Goal: Communication & Community: Share content

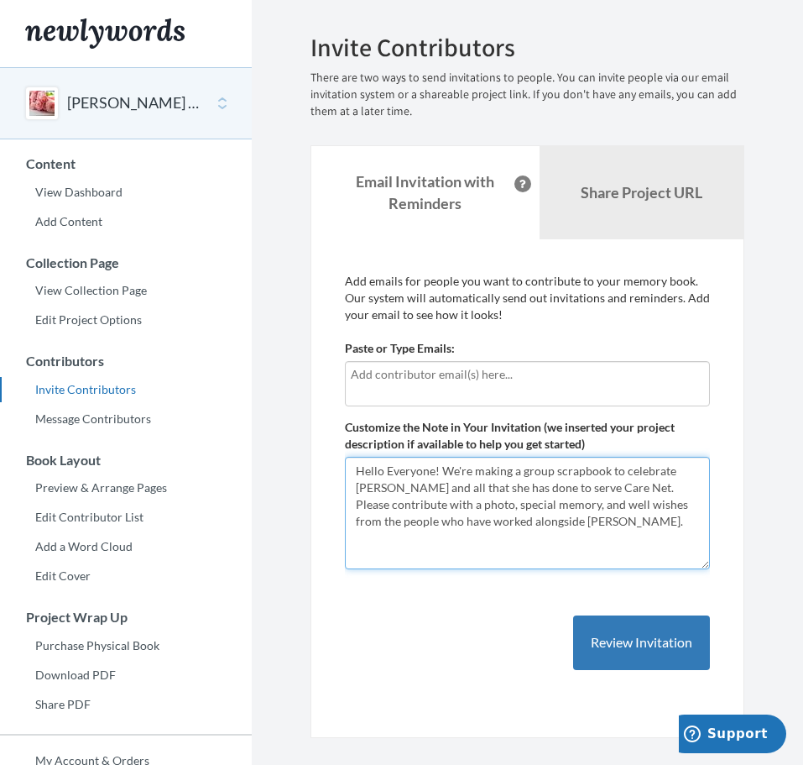
click at [608, 524] on textarea "Hello Everyone! We're making a group scrapbook to celebrate [PERSON_NAME] and a…" at bounding box center [527, 513] width 365 height 112
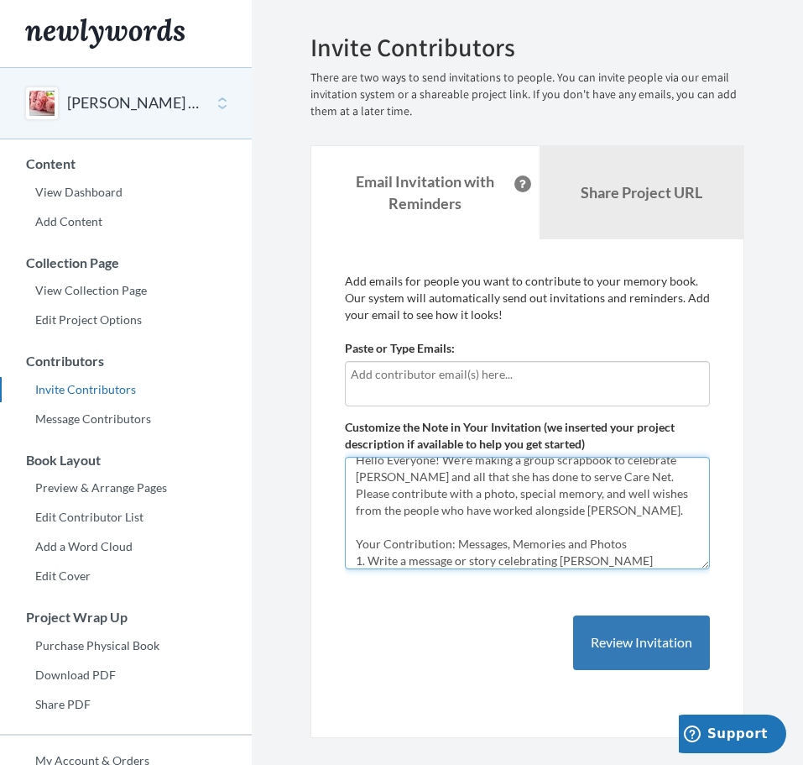
scroll to position [28, 0]
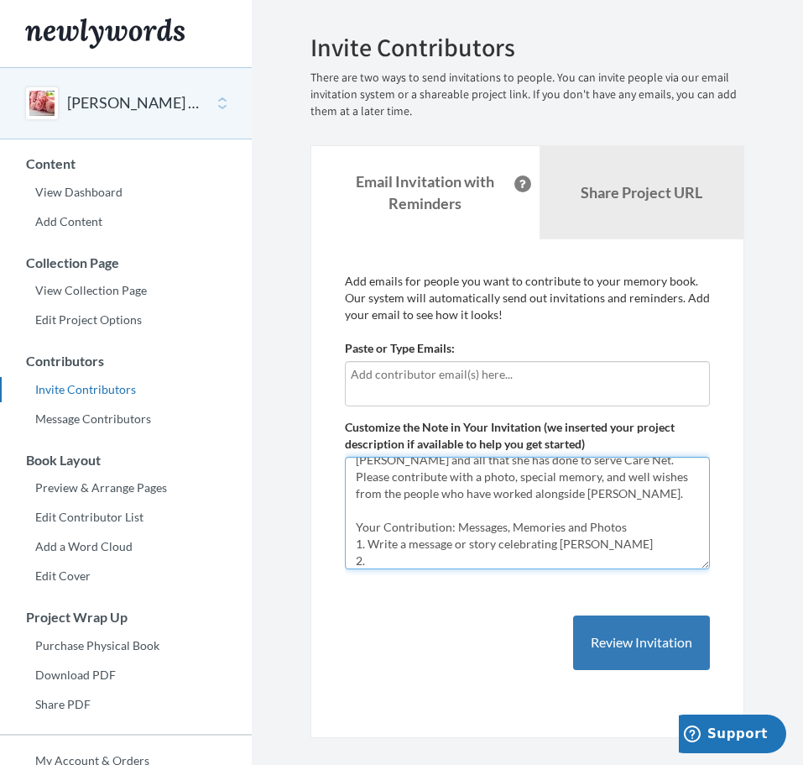
click at [577, 544] on textarea "Hello Everyone! We're making a group scrapbook to celebrate [PERSON_NAME] and a…" at bounding box center [527, 513] width 365 height 112
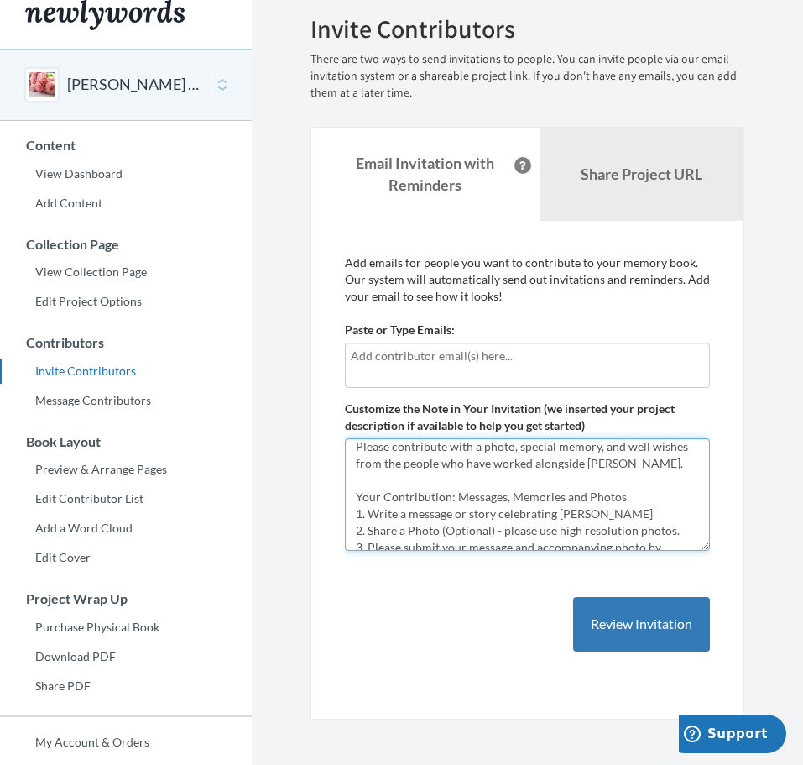
scroll to position [6, 0]
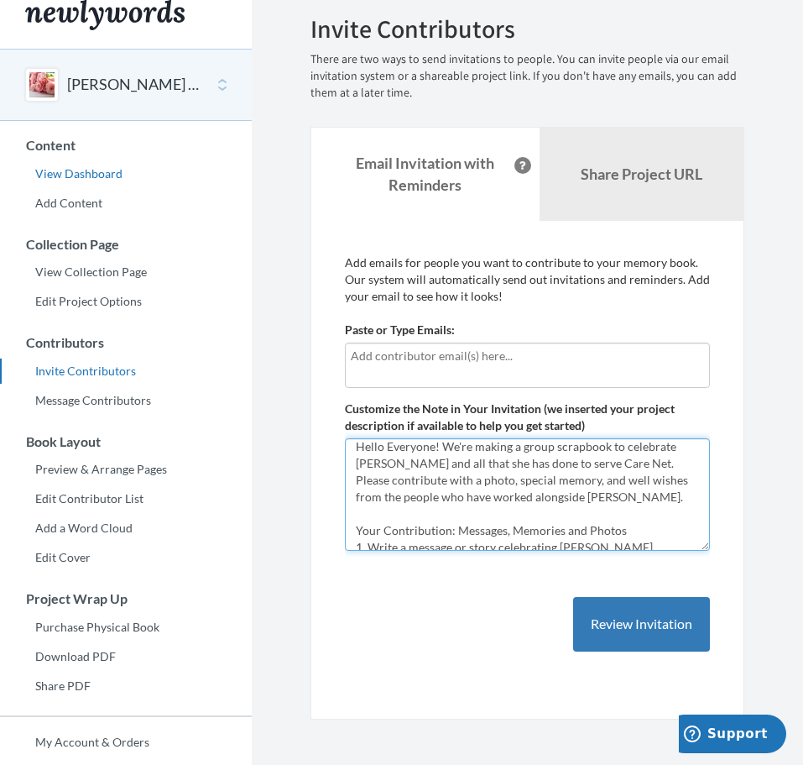
type textarea "Hello Everyone! We're making a group scrapbook to celebrate [PERSON_NAME] and a…"
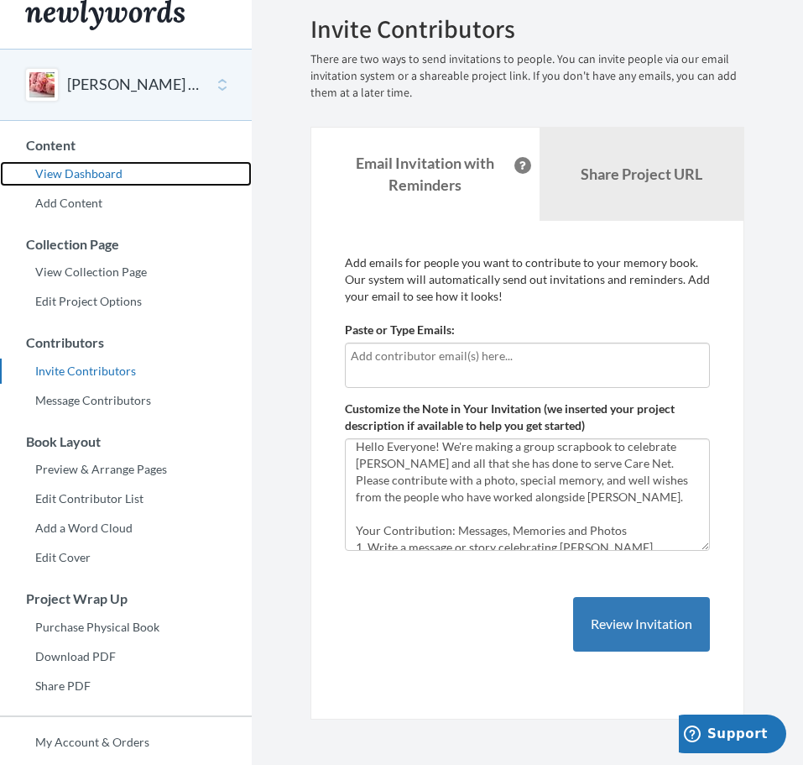
click at [66, 180] on link "View Dashboard" at bounding box center [126, 173] width 252 height 25
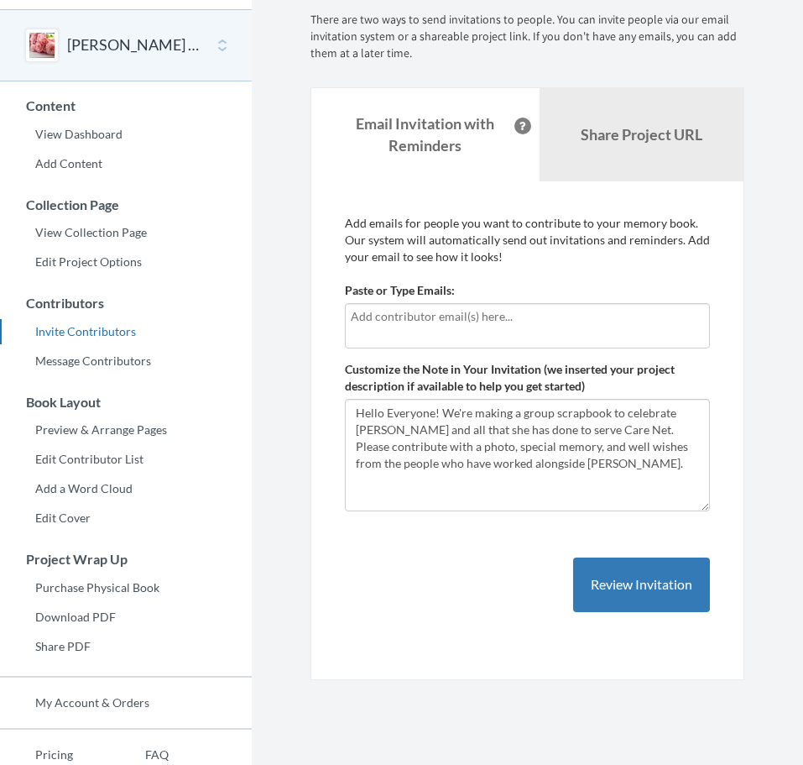
scroll to position [65, 0]
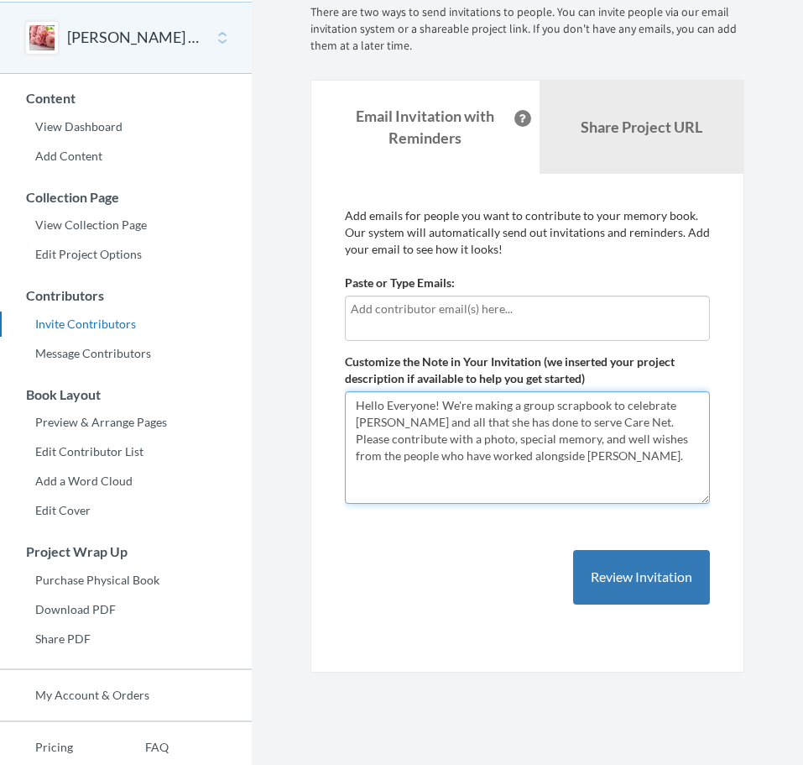
click at [359, 402] on textarea "Hello Everyone! We're making a group scrapbook to celebrate [PERSON_NAME] and a…" at bounding box center [527, 447] width 365 height 112
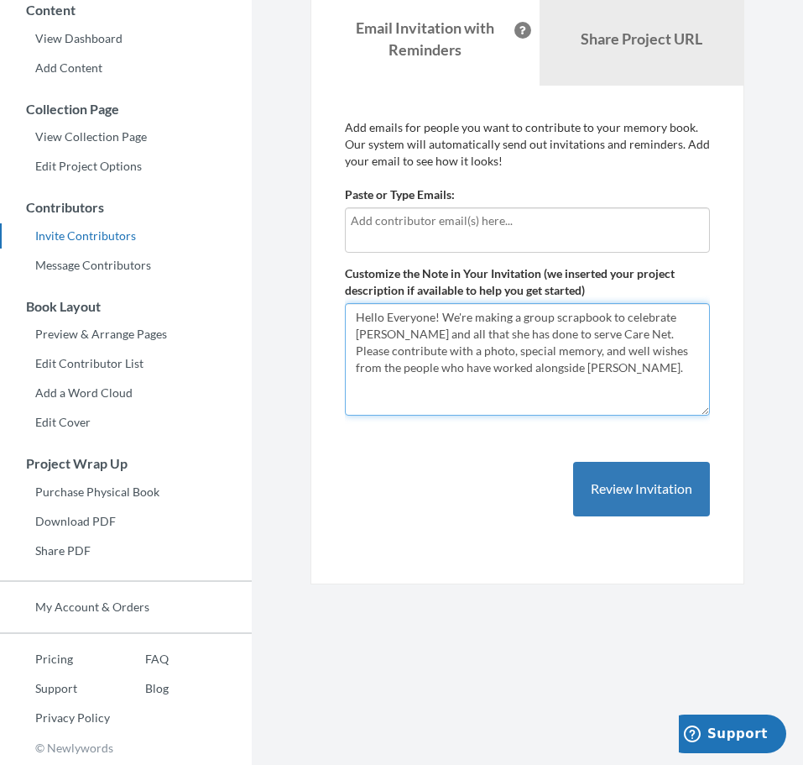
paste textarea "Your Contribution: Messages, Memories and Photos 1. Write a message or story ce…"
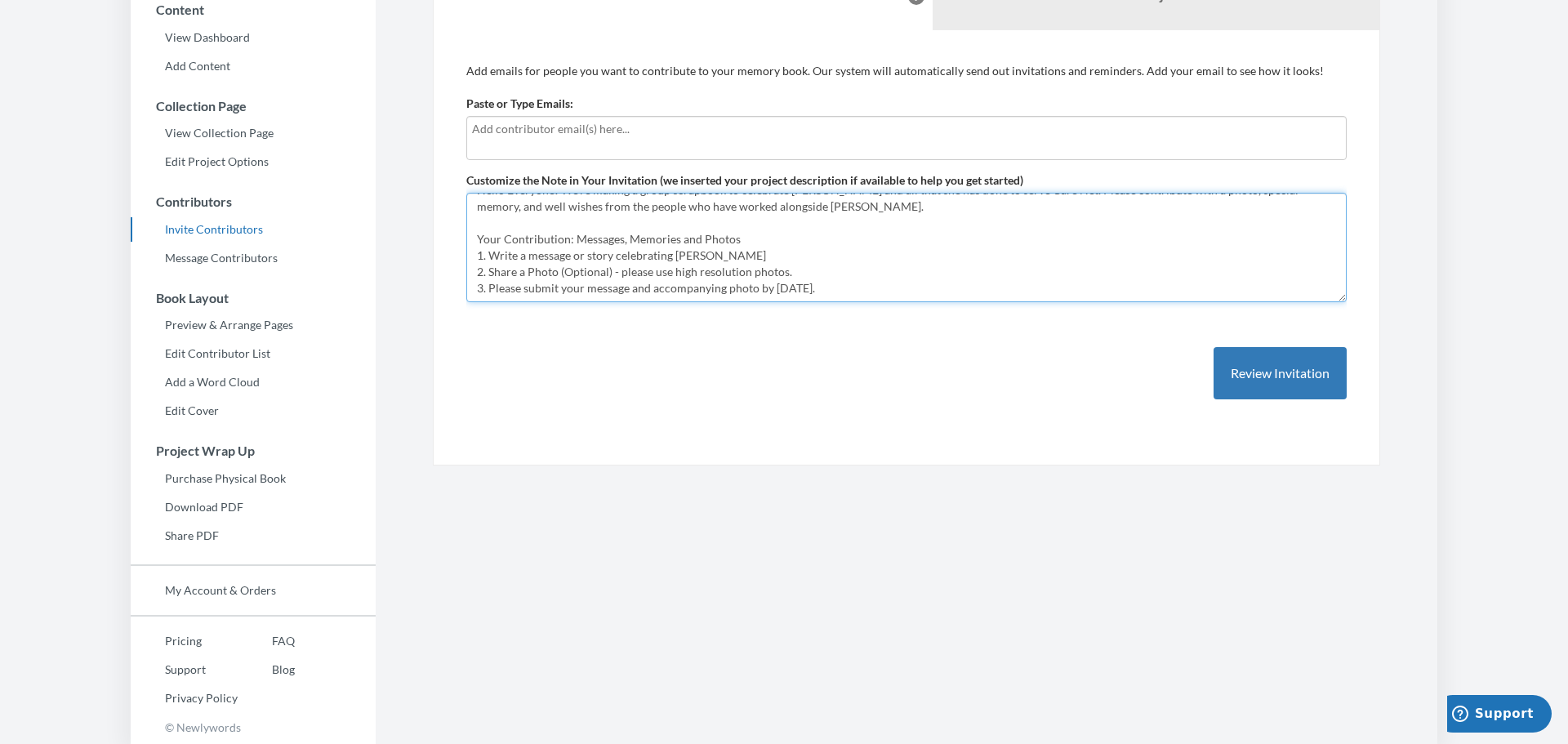
scroll to position [17, 0]
type textarea "Hello Everyone! We're making a group scrapbook to celebrate Brittany and all th…"
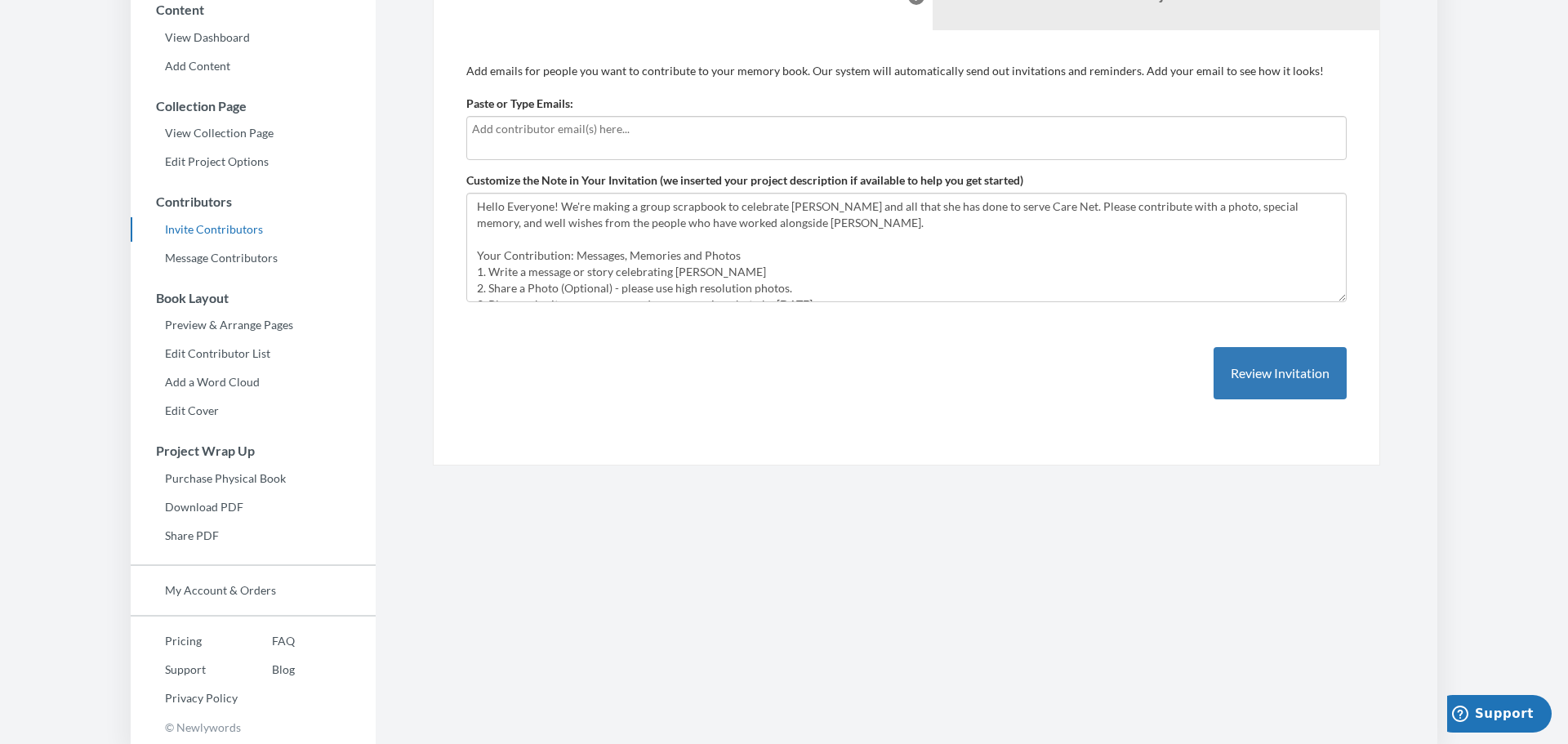
click at [662, 124] on input "text" at bounding box center [906, 128] width 869 height 18
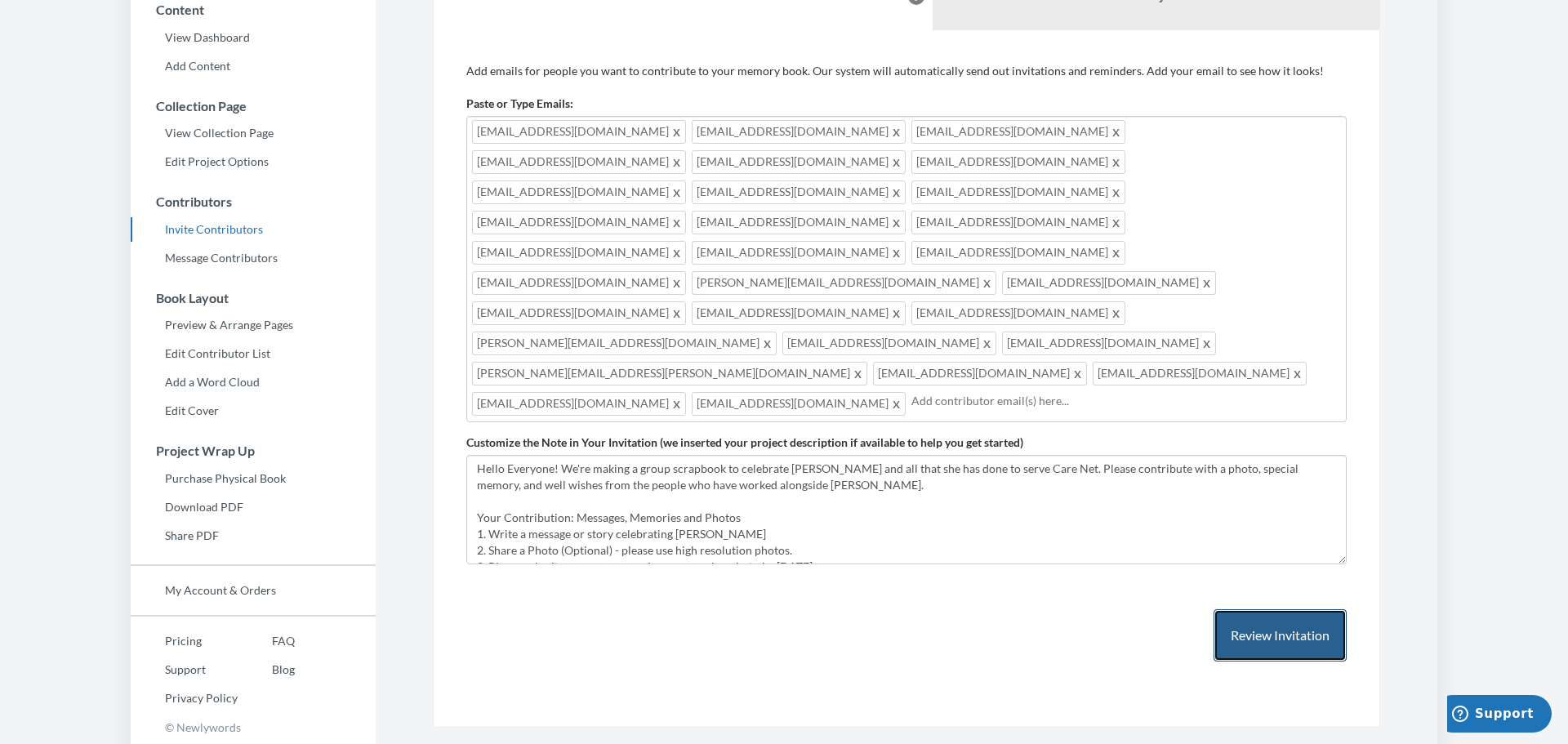
click at [780, 609] on button "Review Invitation" at bounding box center [1279, 635] width 133 height 53
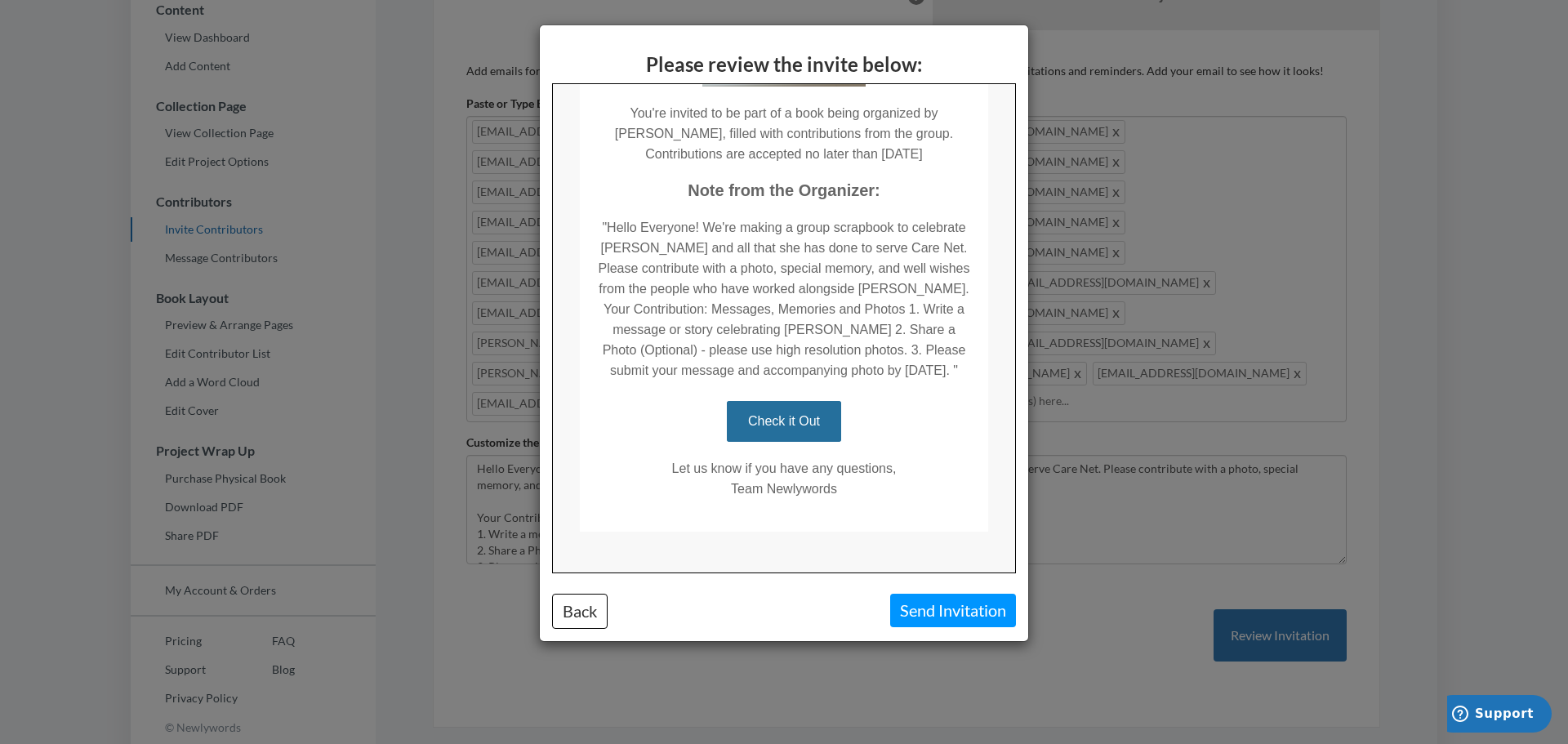
scroll to position [277, 0]
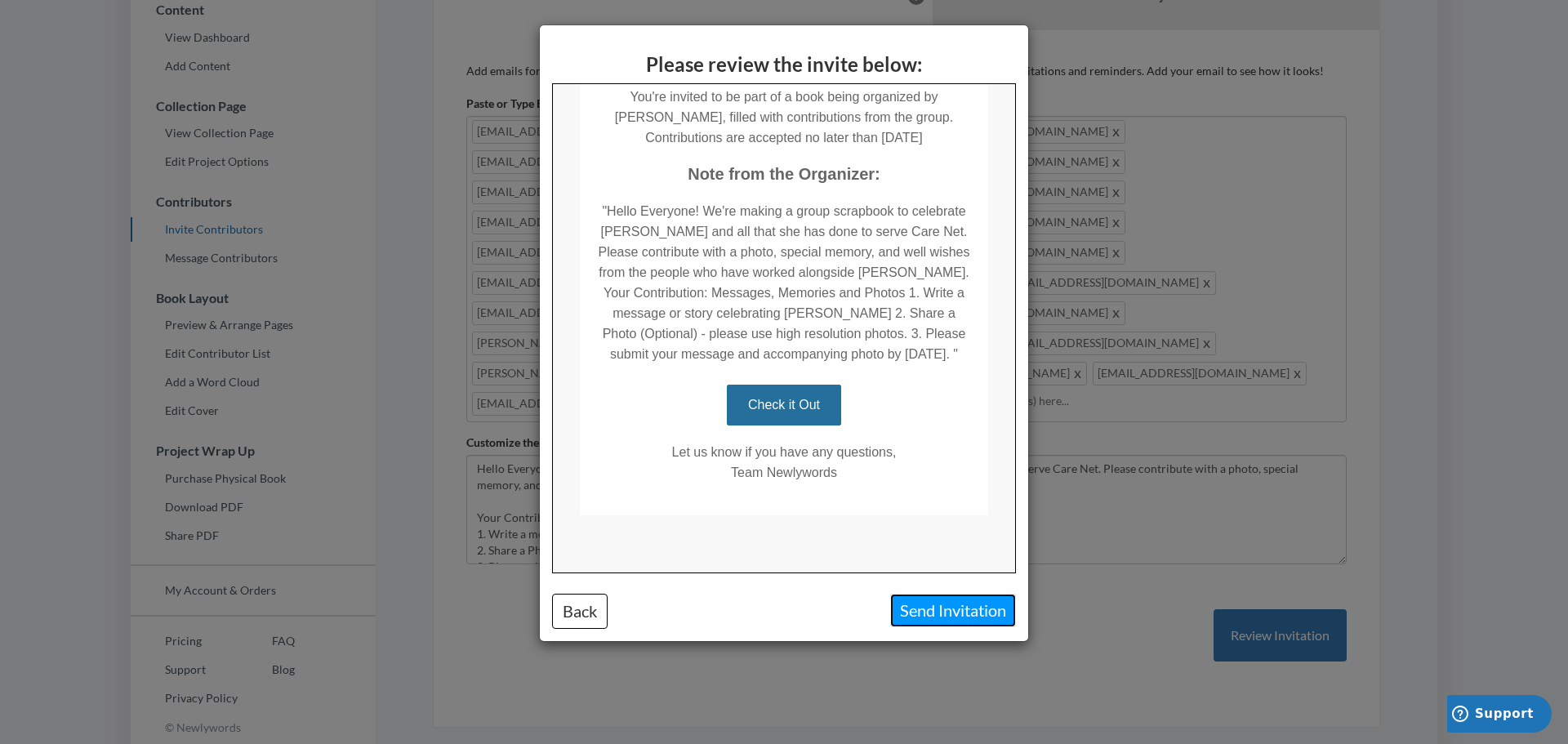
click at [780, 618] on button "Send Invitation" at bounding box center [952, 610] width 125 height 33
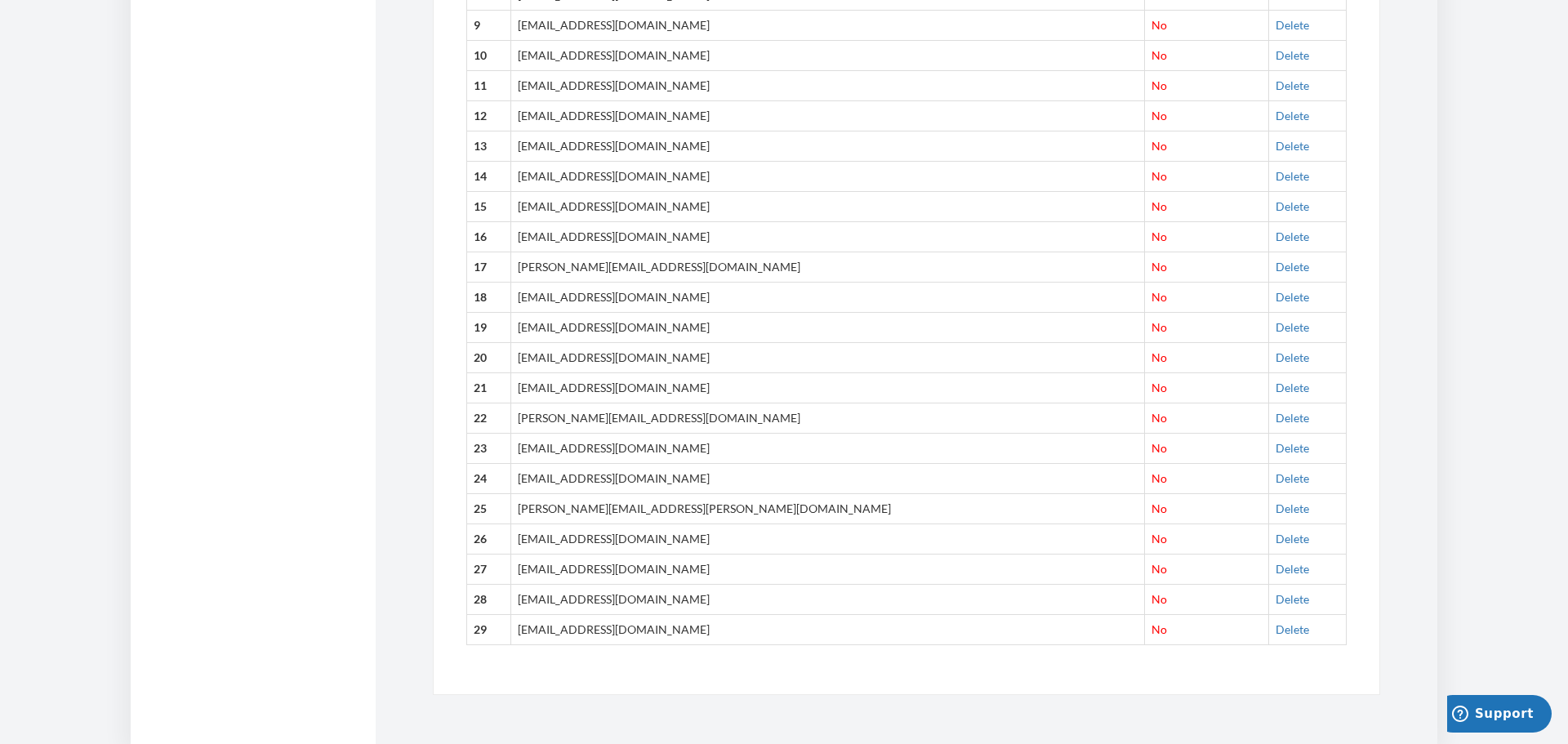
scroll to position [0, 0]
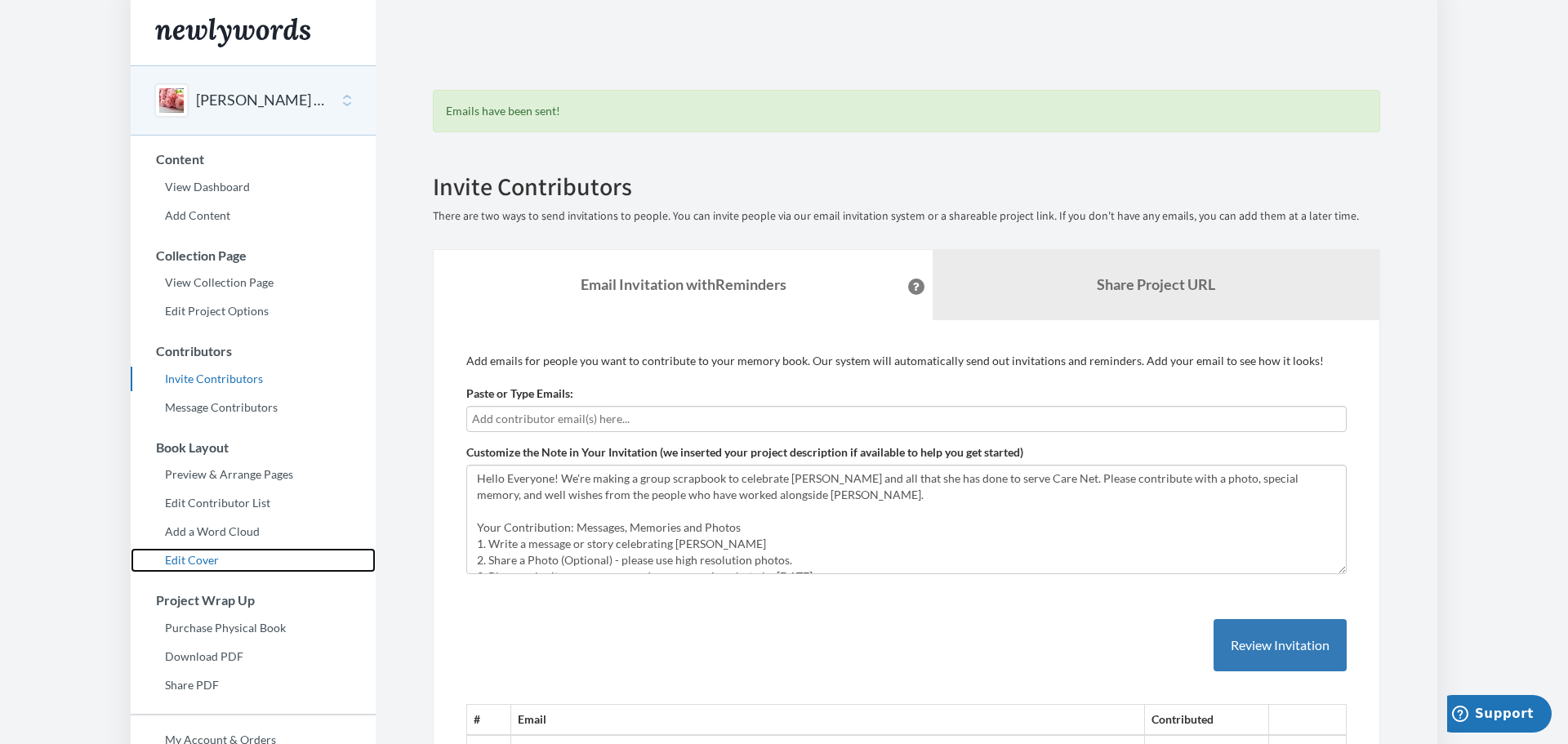
click at [217, 556] on link "Edit Cover" at bounding box center [253, 559] width 245 height 24
